Goal: Task Accomplishment & Management: Use online tool/utility

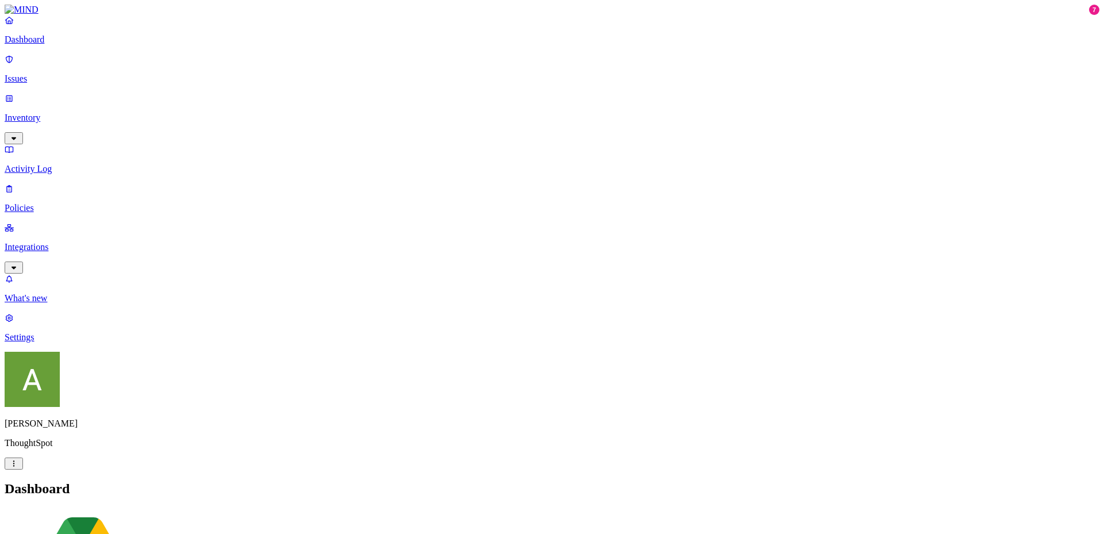
click at [58, 242] on p "Integrations" at bounding box center [552, 247] width 1095 height 10
